Goal: Book appointment/travel/reservation

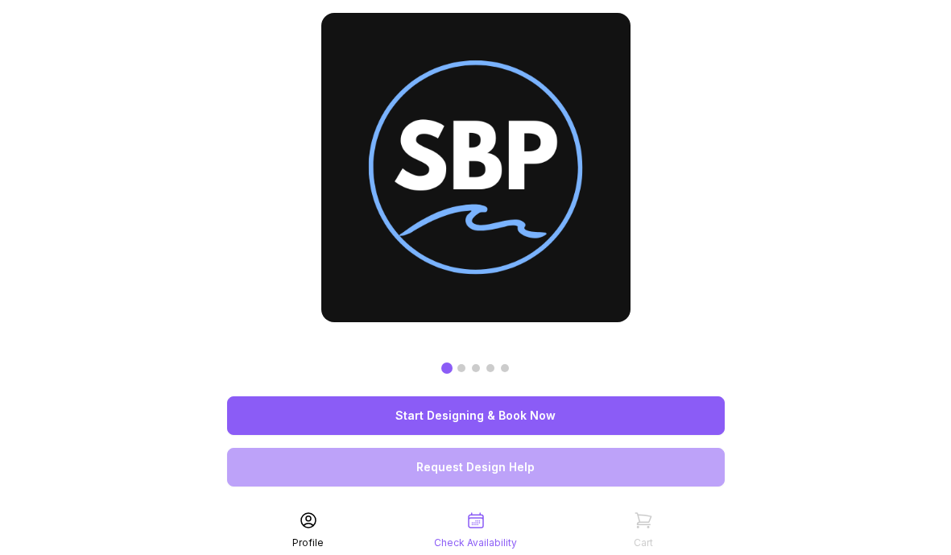
click at [420, 419] on link "Start Designing & Book Now" at bounding box center [476, 415] width 498 height 39
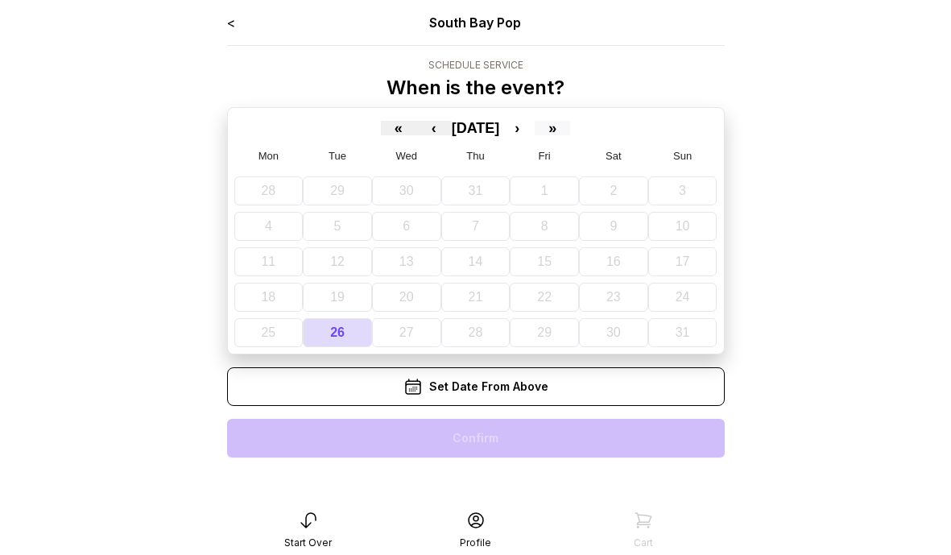
click at [570, 133] on button "»" at bounding box center [552, 128] width 35 height 14
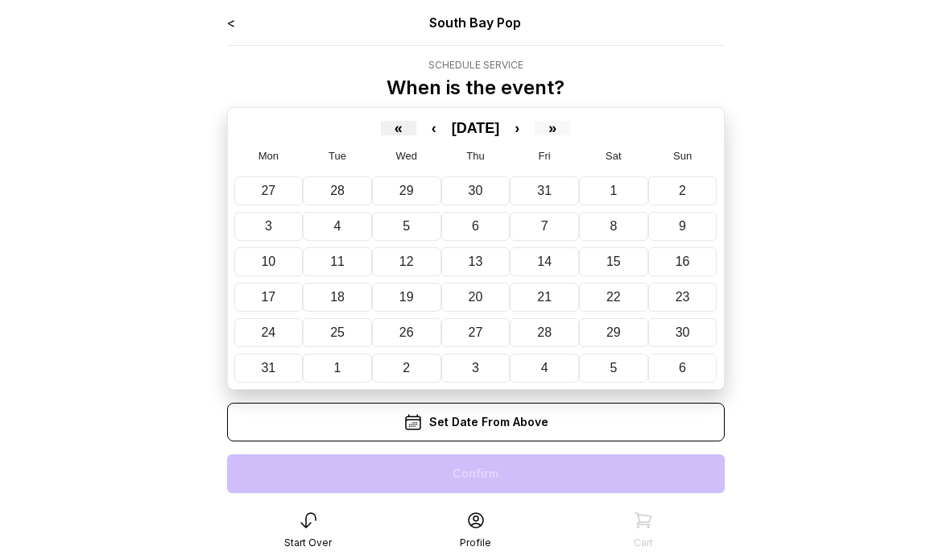
click at [570, 133] on button "»" at bounding box center [552, 128] width 35 height 14
click at [381, 126] on button "«" at bounding box center [398, 128] width 35 height 14
click at [535, 128] on button "›" at bounding box center [516, 128] width 35 height 14
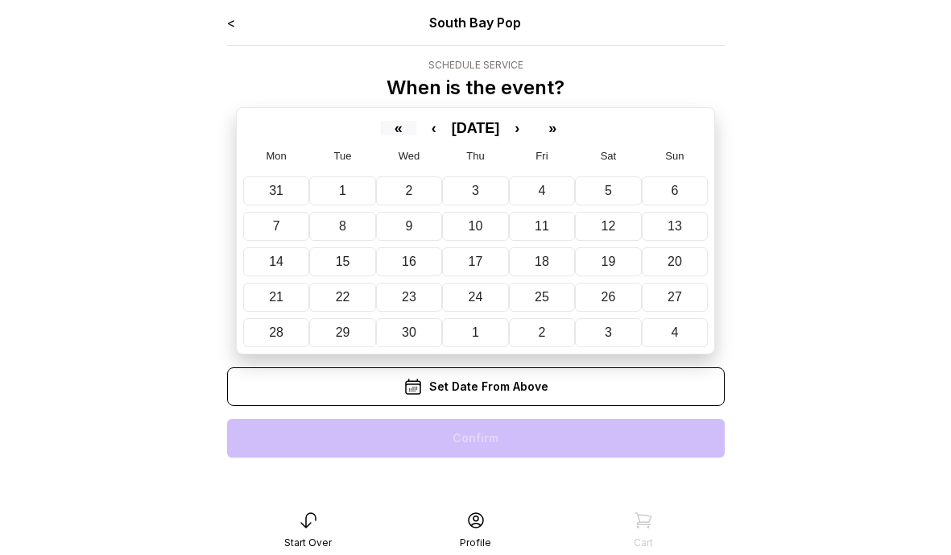
click at [381, 126] on button "«" at bounding box center [398, 128] width 35 height 14
click at [535, 125] on button "›" at bounding box center [516, 128] width 35 height 14
click at [617, 228] on abbr "11" at bounding box center [613, 226] width 14 height 14
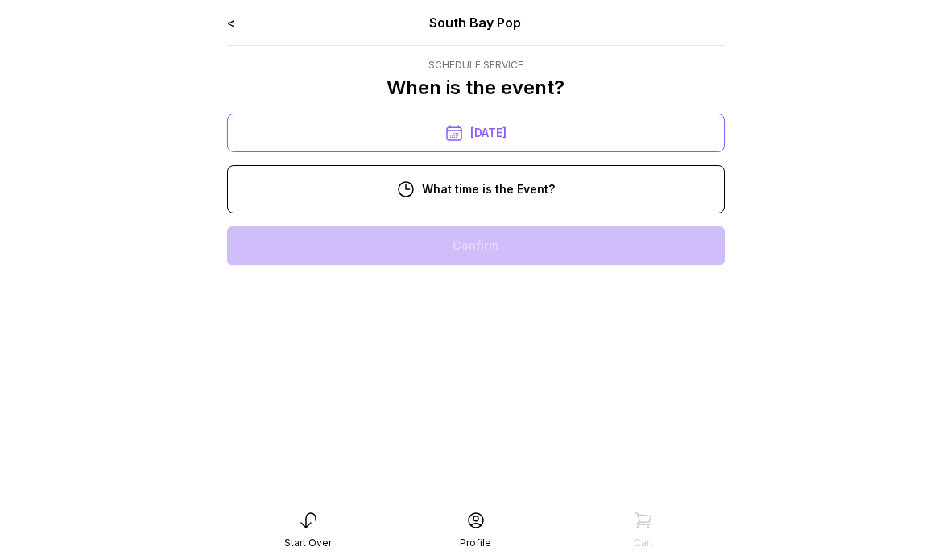
click at [508, 391] on div "1:00 pm" at bounding box center [476, 400] width 472 height 39
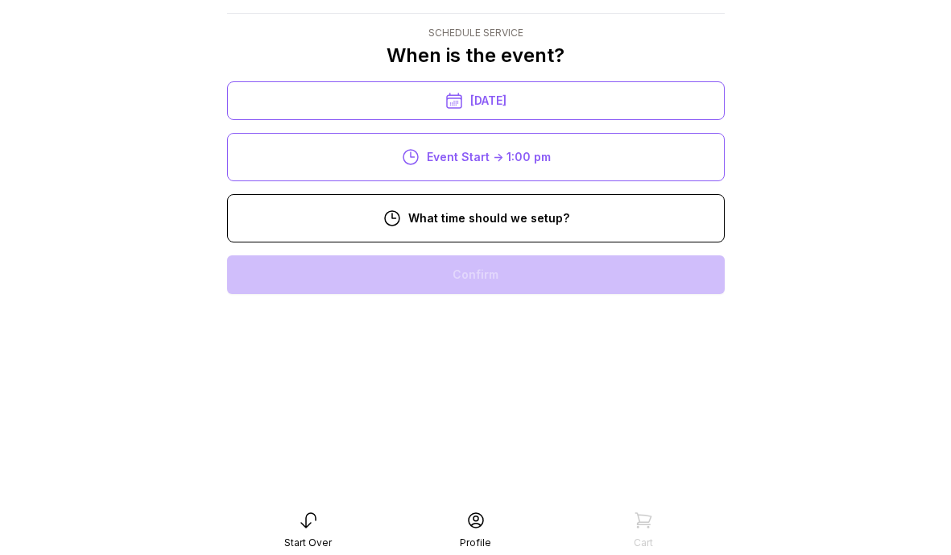
click at [516, 410] on div "11:00 am" at bounding box center [476, 429] width 472 height 39
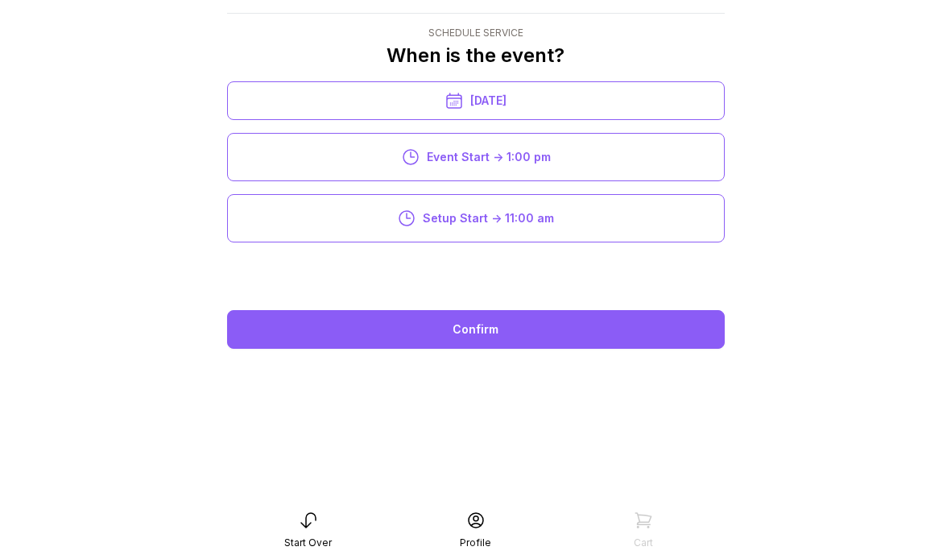
scroll to position [32, 0]
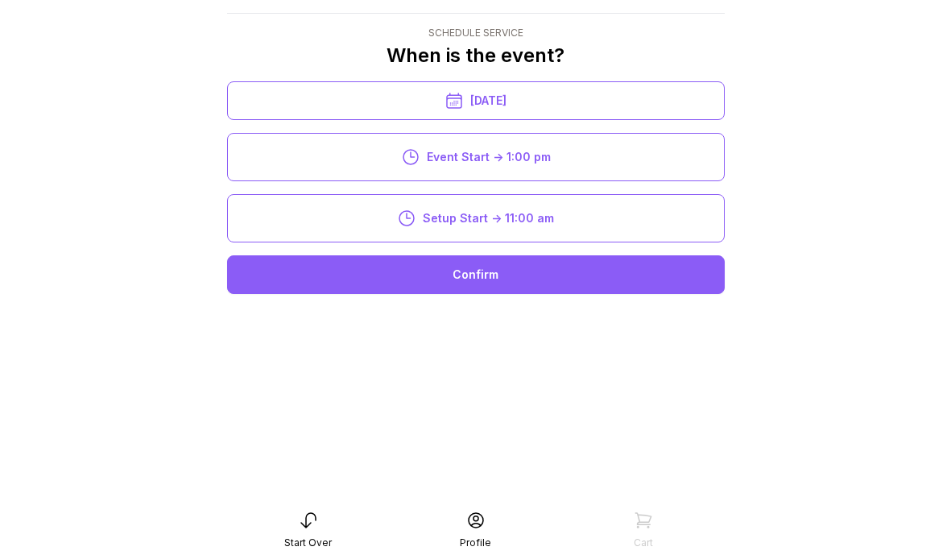
click at [490, 275] on div "Confirm" at bounding box center [476, 274] width 498 height 39
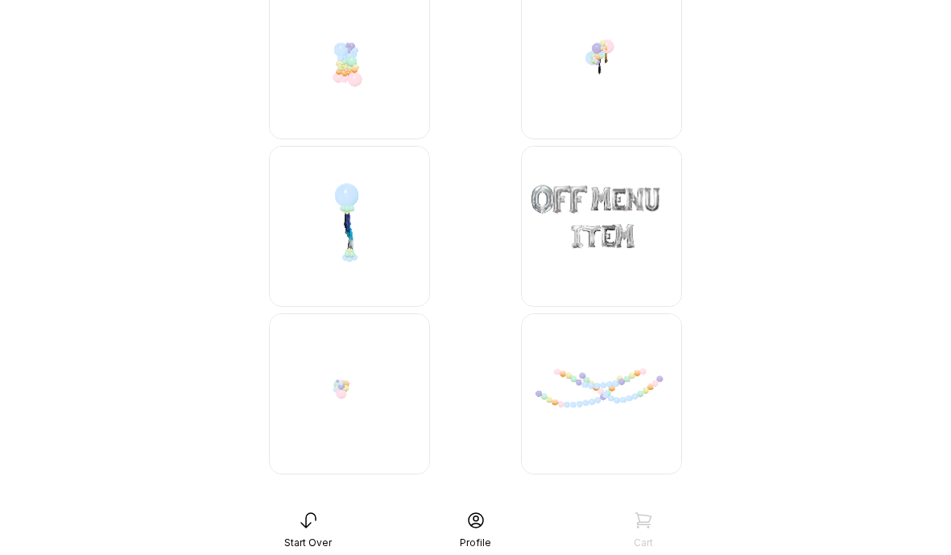
scroll to position [7055, 0]
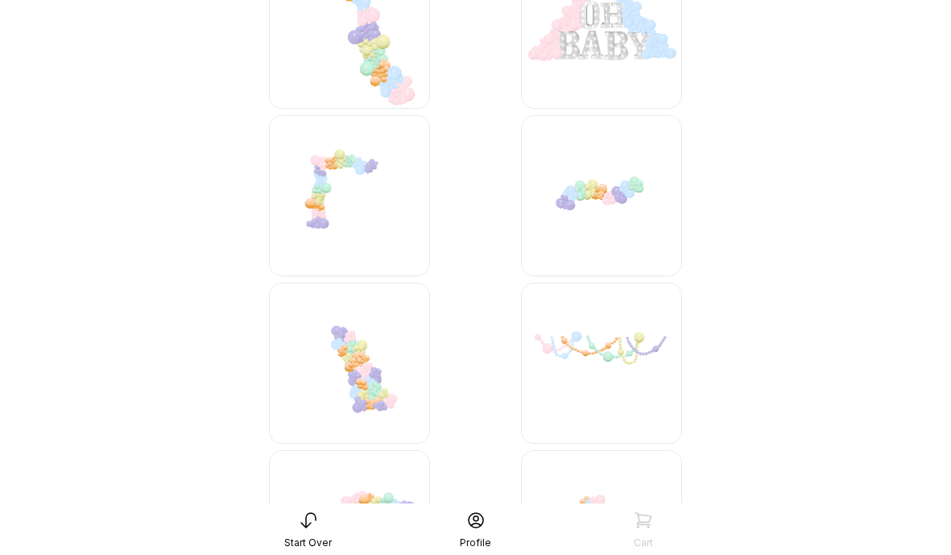
click at [343, 170] on img at bounding box center [349, 195] width 161 height 161
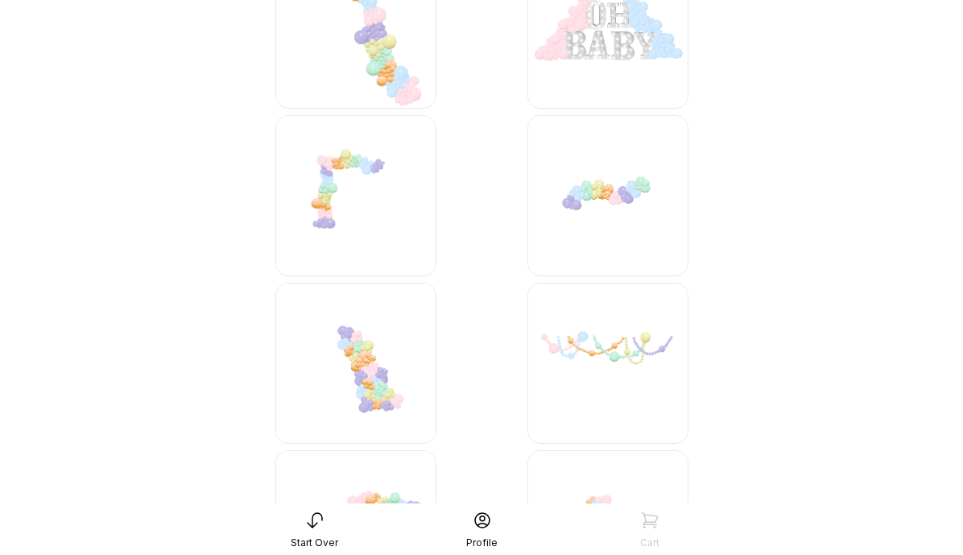
scroll to position [32, 0]
